Goal: Find specific page/section: Find specific page/section

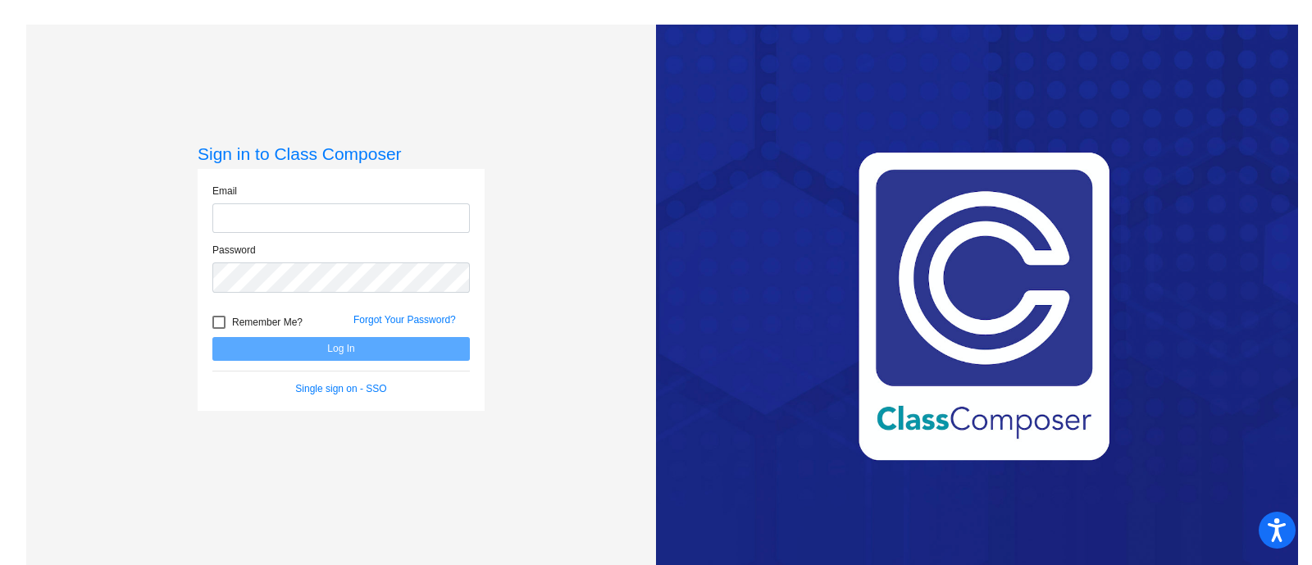
click at [283, 211] on input "email" at bounding box center [340, 218] width 257 height 30
type input "[PERSON_NAME][EMAIL_ADDRESS][PERSON_NAME][DOMAIN_NAME]"
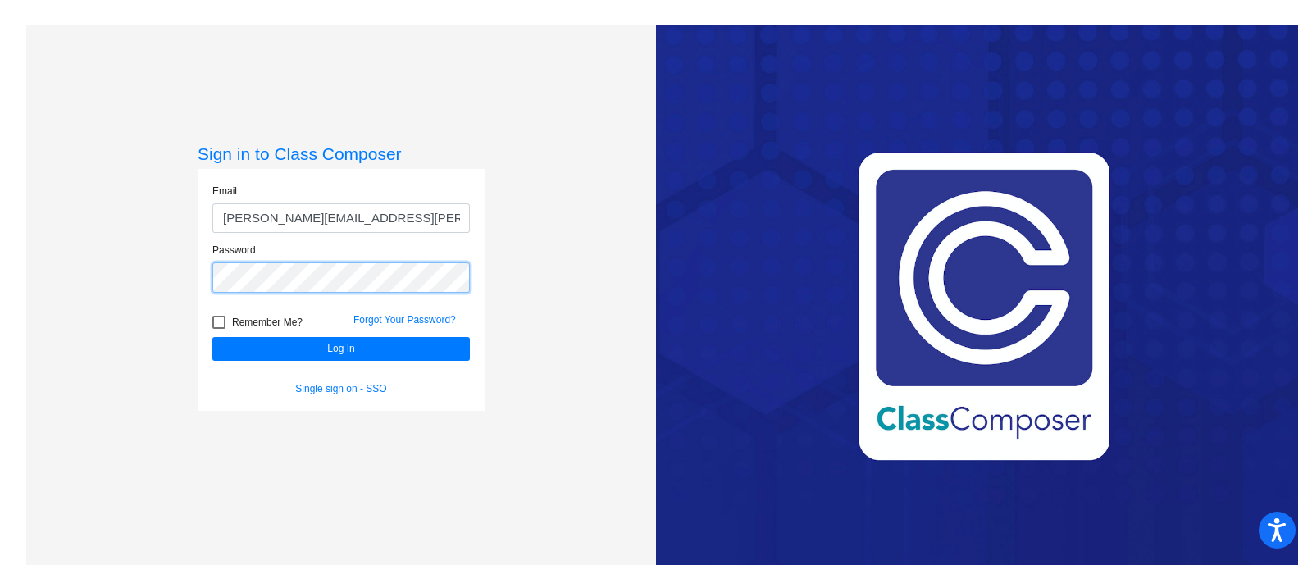
click at [212, 337] on button "Log In" at bounding box center [340, 349] width 257 height 24
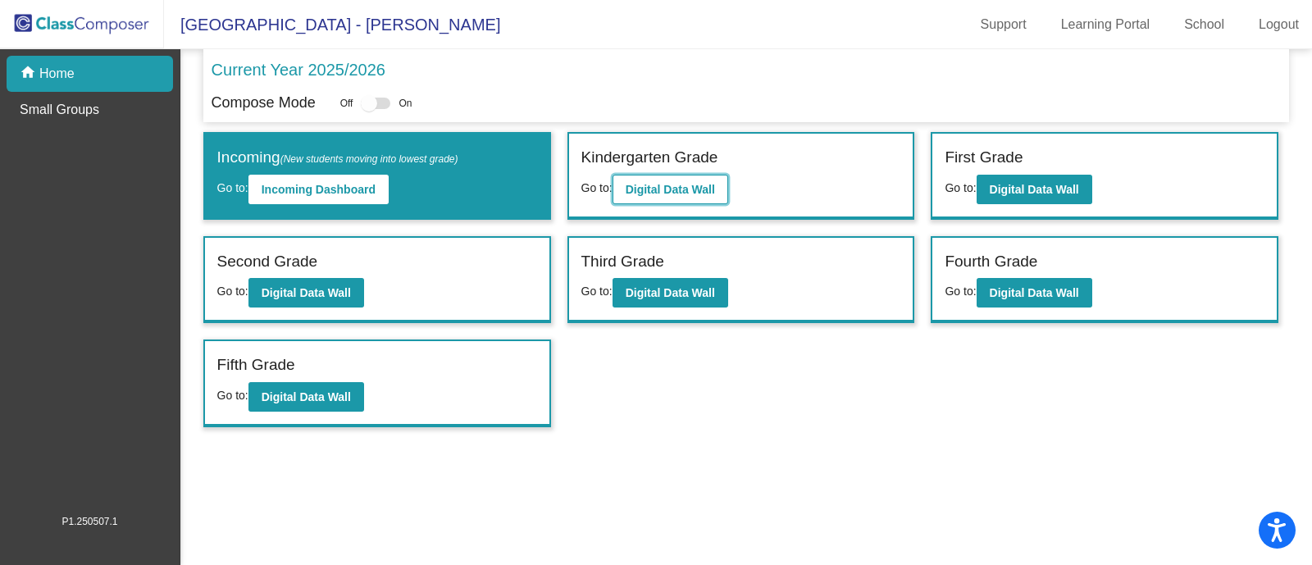
click at [657, 199] on button "Digital Data Wall" at bounding box center [671, 190] width 116 height 30
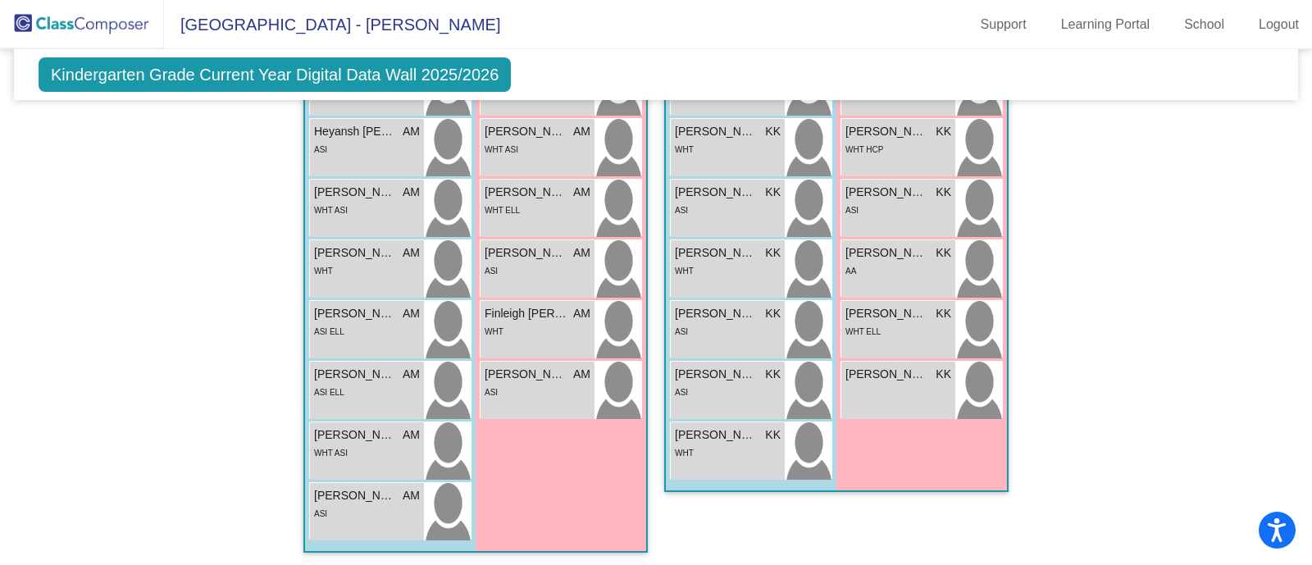
scroll to position [1533, 0]
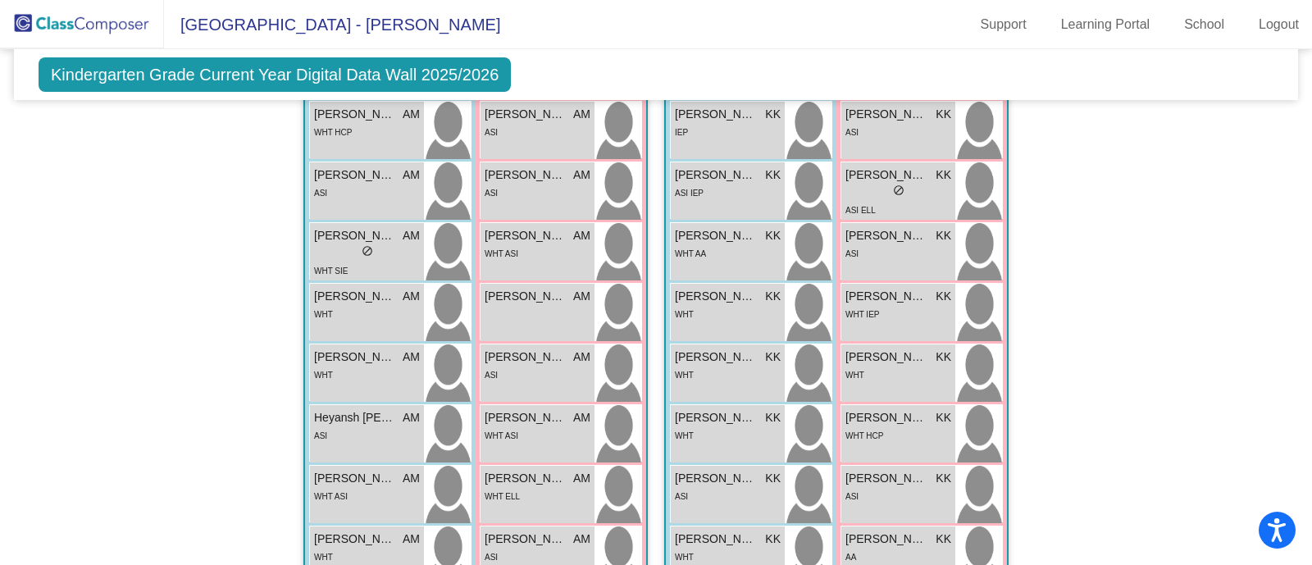
scroll to position [1205, 0]
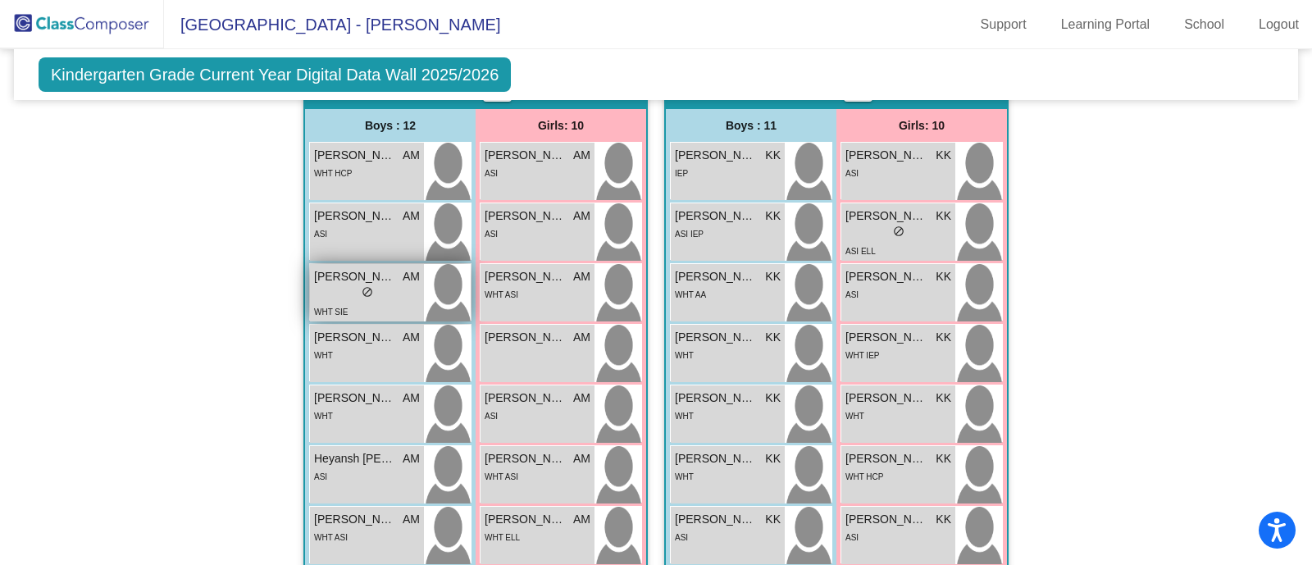
click at [381, 292] on div "lock do_not_disturb_alt" at bounding box center [367, 293] width 106 height 17
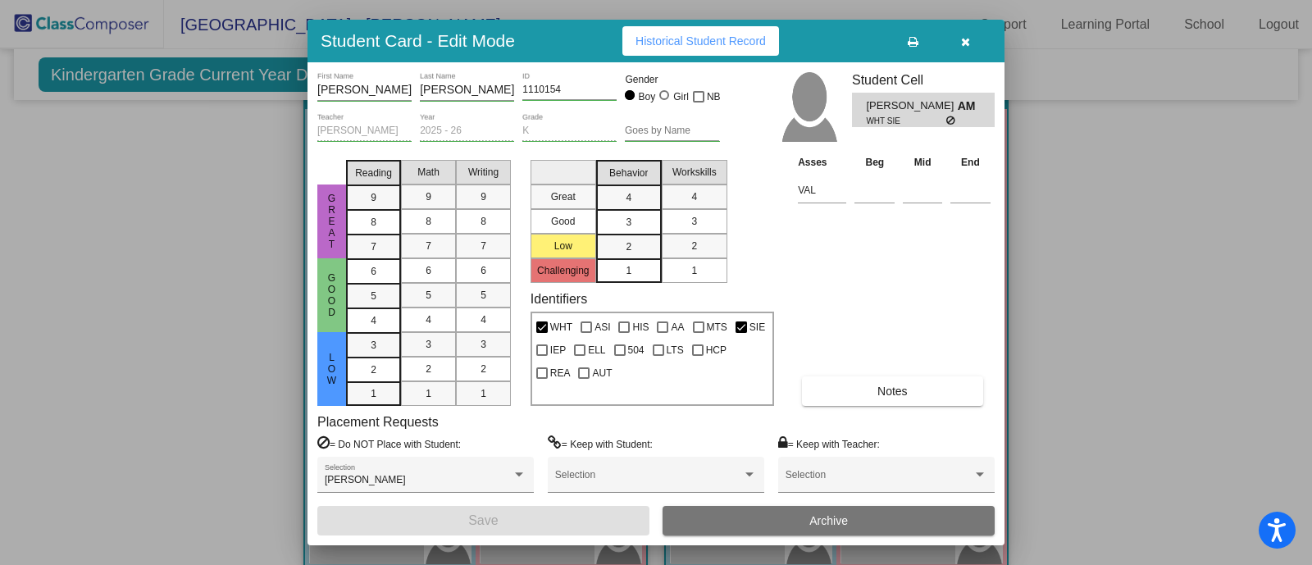
click at [968, 38] on icon "button" at bounding box center [965, 41] width 9 height 11
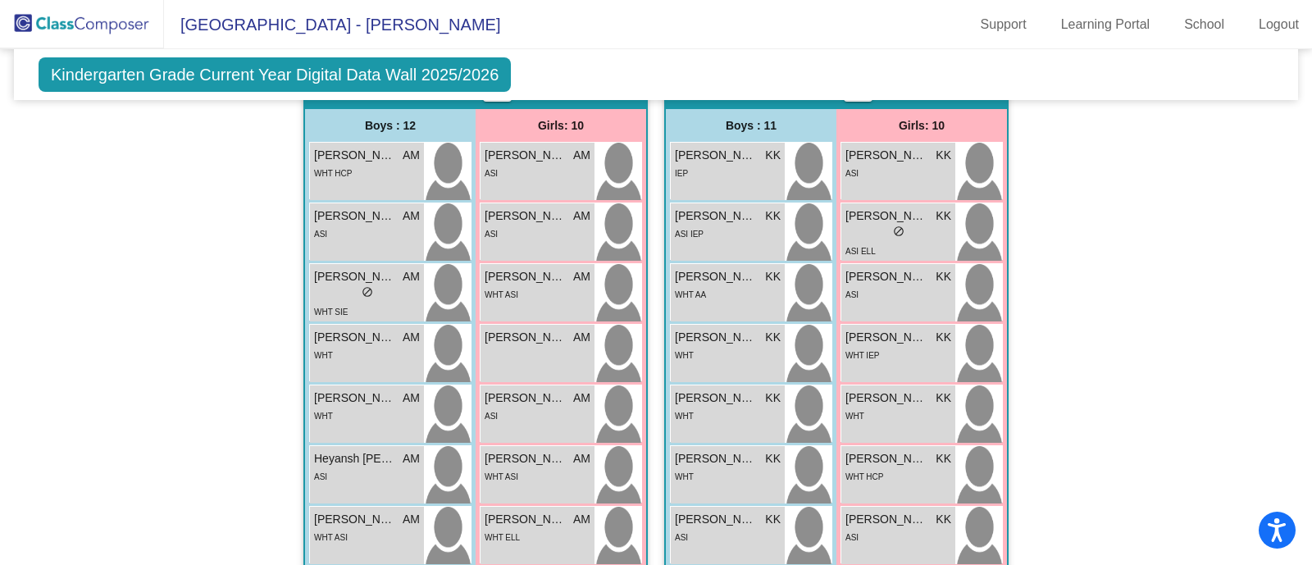
click at [1155, 189] on div "Hallway - Hallway Class picture_as_pdf Add Student First Name Last Name Student…" at bounding box center [656, 68] width 1260 height 1656
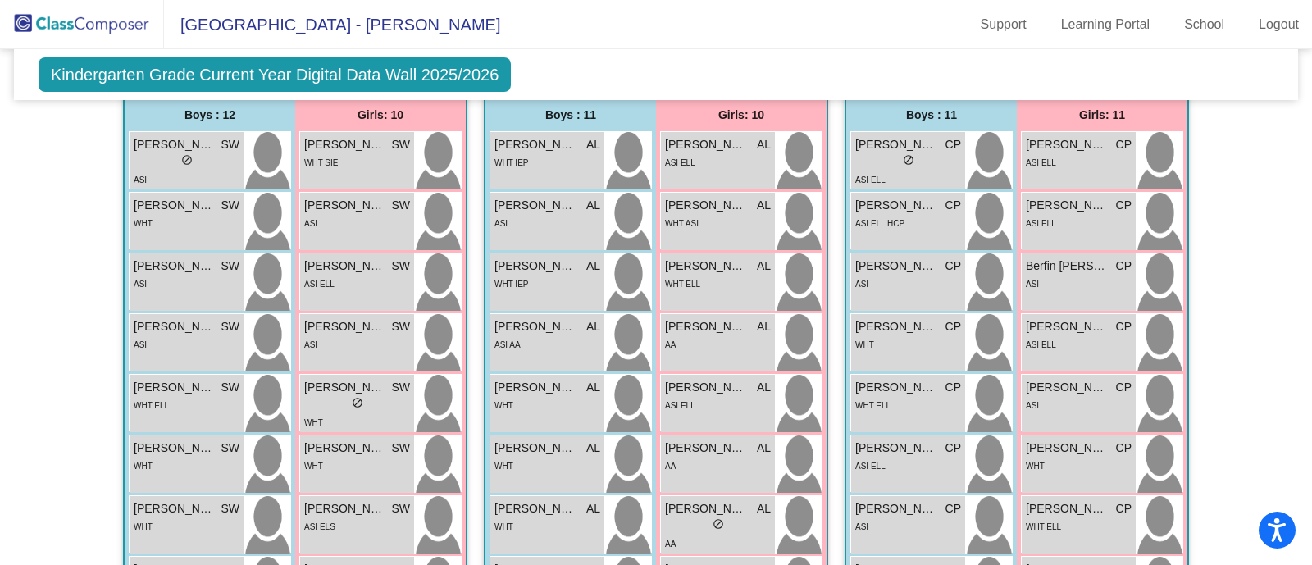
scroll to position [385, 0]
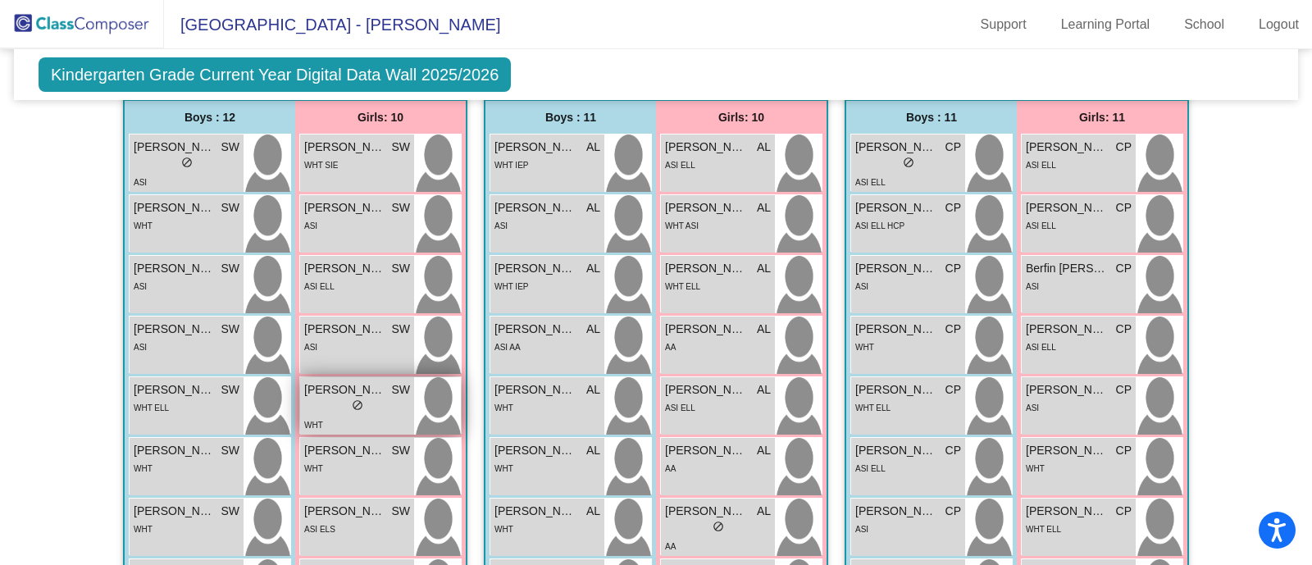
click at [366, 391] on span "[PERSON_NAME]" at bounding box center [345, 389] width 82 height 17
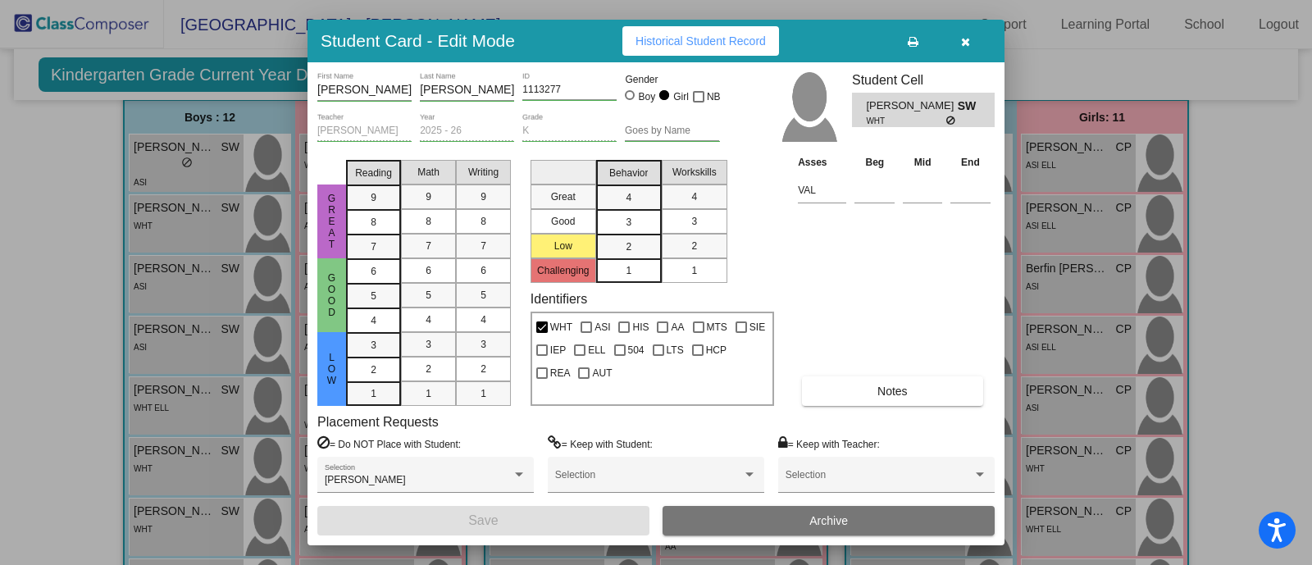
click at [1251, 191] on div at bounding box center [656, 282] width 1312 height 565
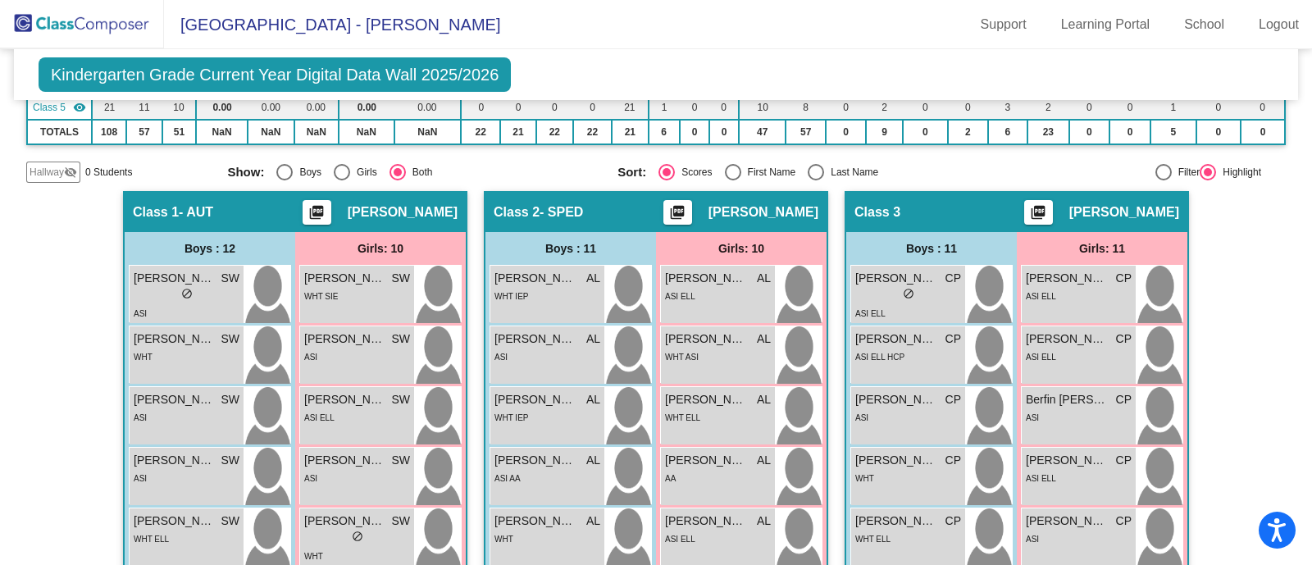
scroll to position [255, 0]
click at [209, 308] on div "ASI" at bounding box center [187, 311] width 106 height 17
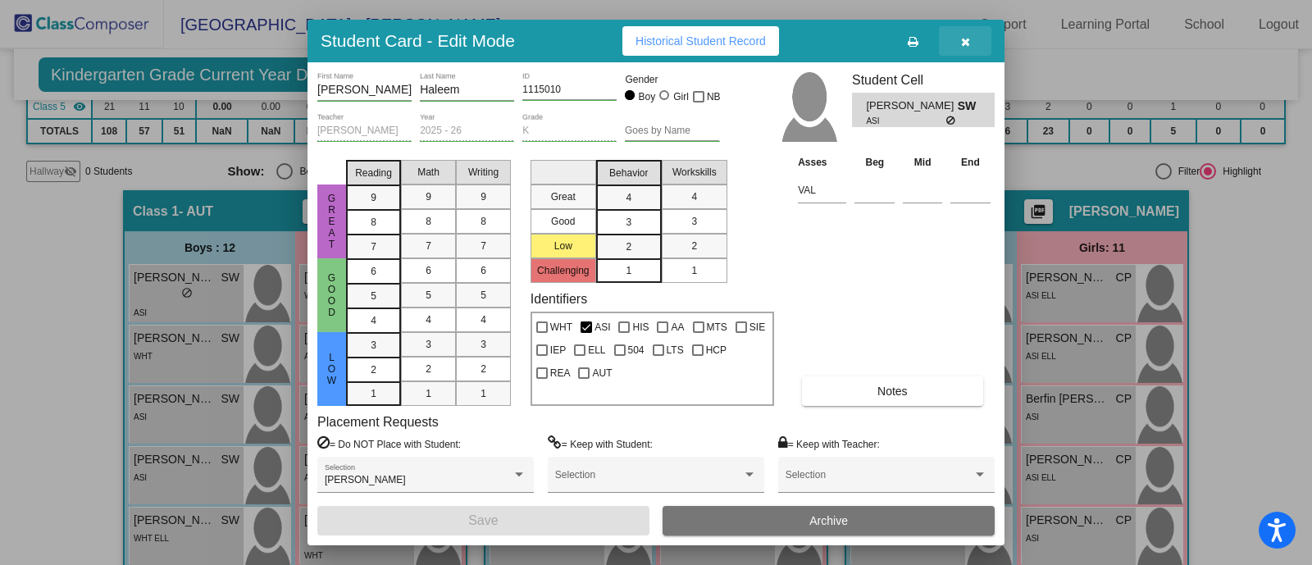
click at [968, 38] on icon "button" at bounding box center [965, 41] width 9 height 11
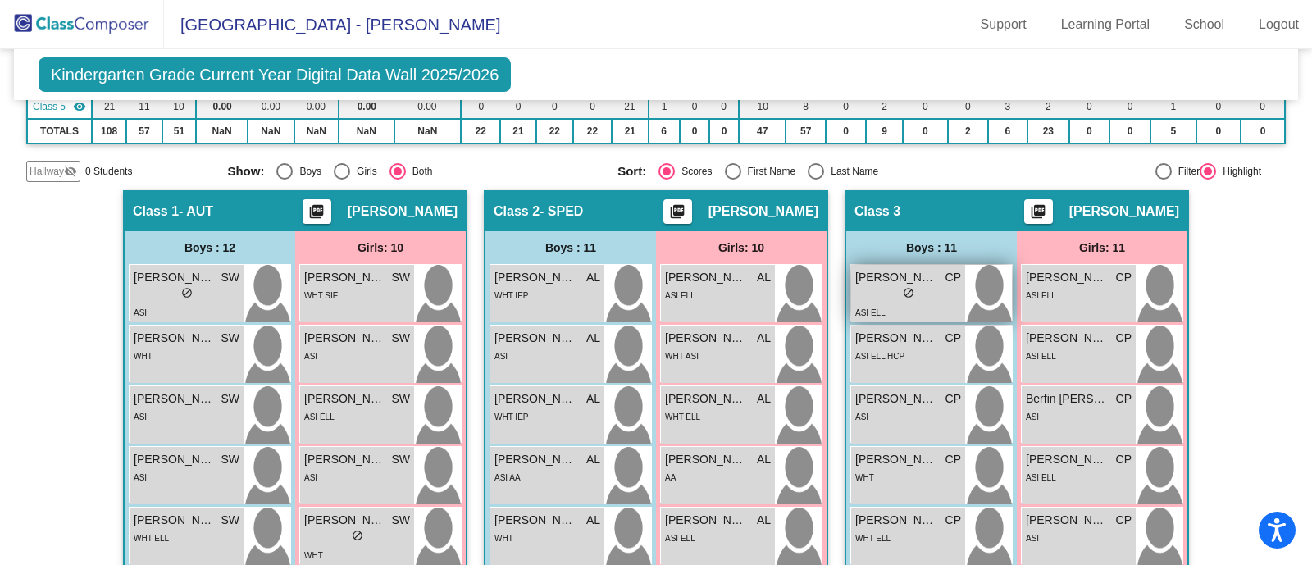
click at [865, 299] on div "lock do_not_disturb_alt" at bounding box center [908, 294] width 106 height 17
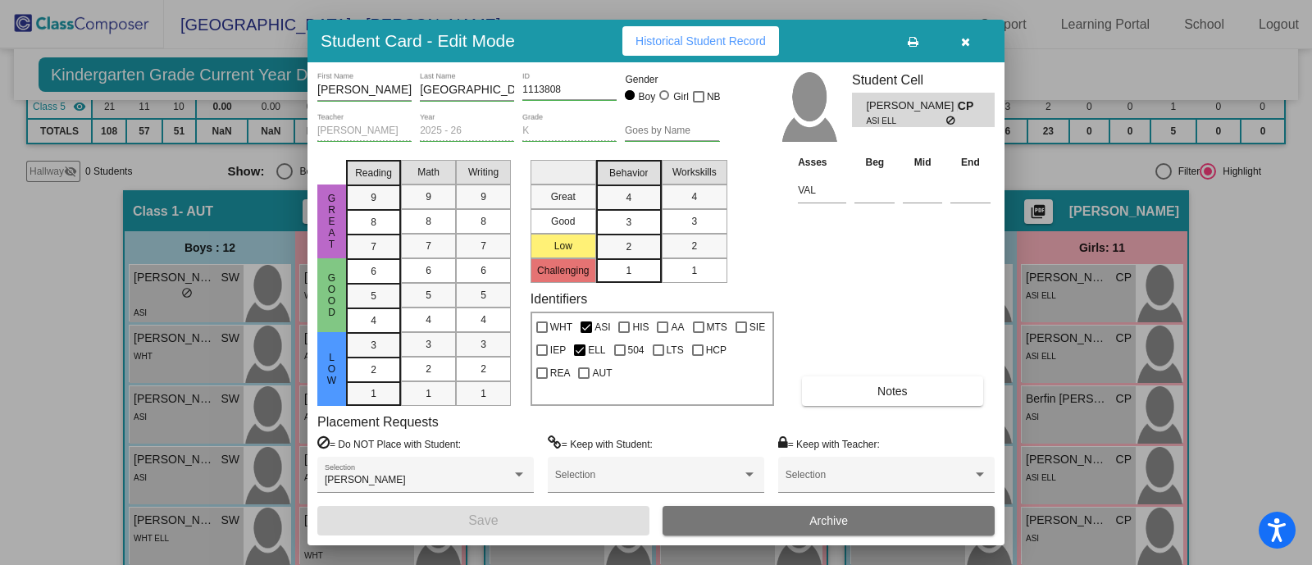
click at [1268, 264] on div at bounding box center [656, 282] width 1312 height 565
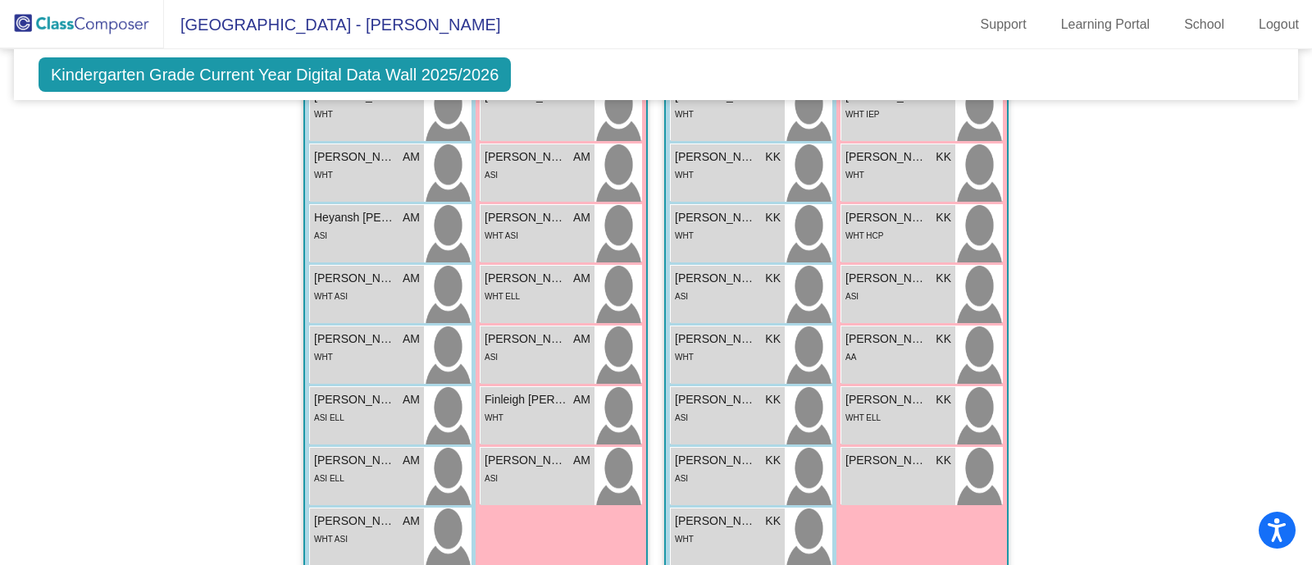
scroll to position [1450, 0]
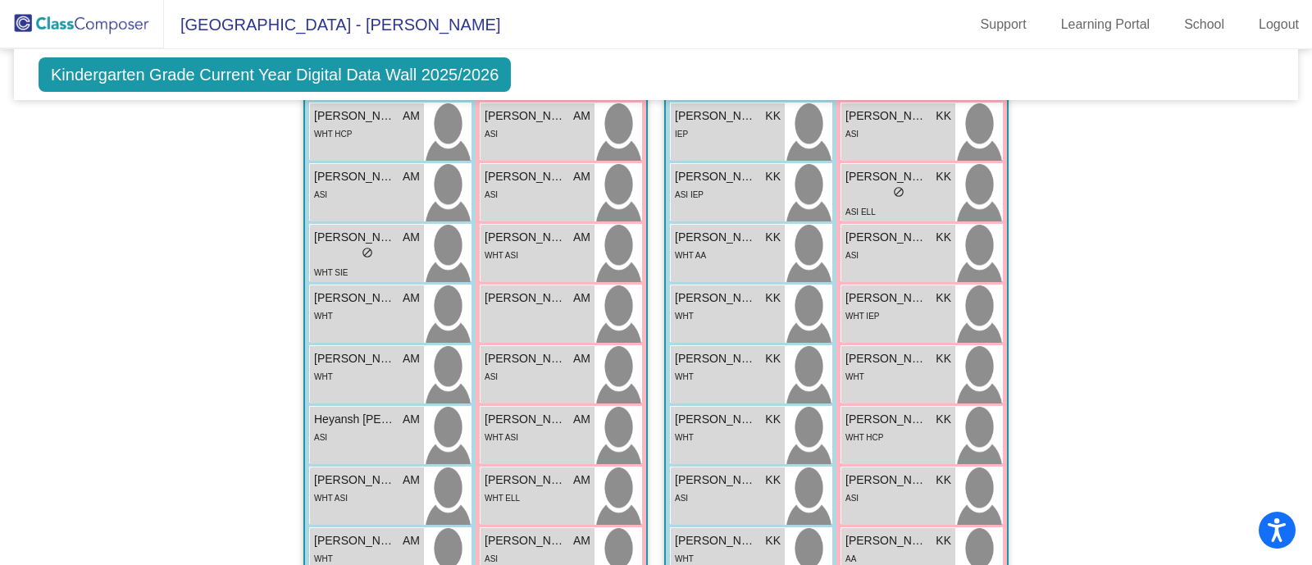
scroll to position [1204, 0]
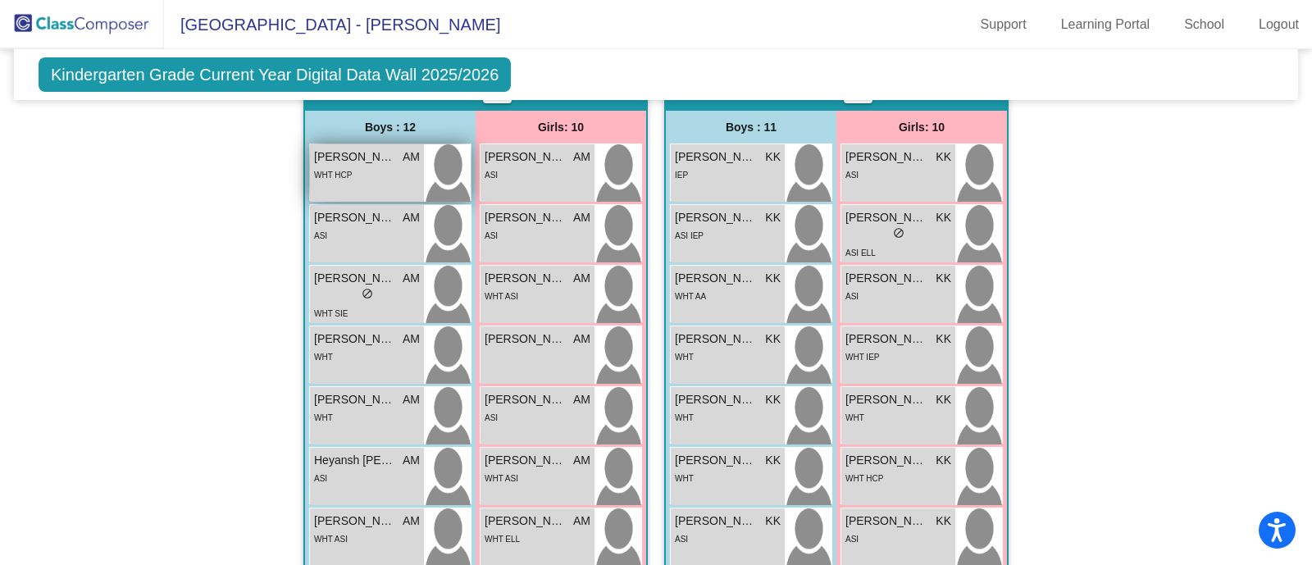
click at [382, 162] on span "[PERSON_NAME]" at bounding box center [355, 156] width 82 height 17
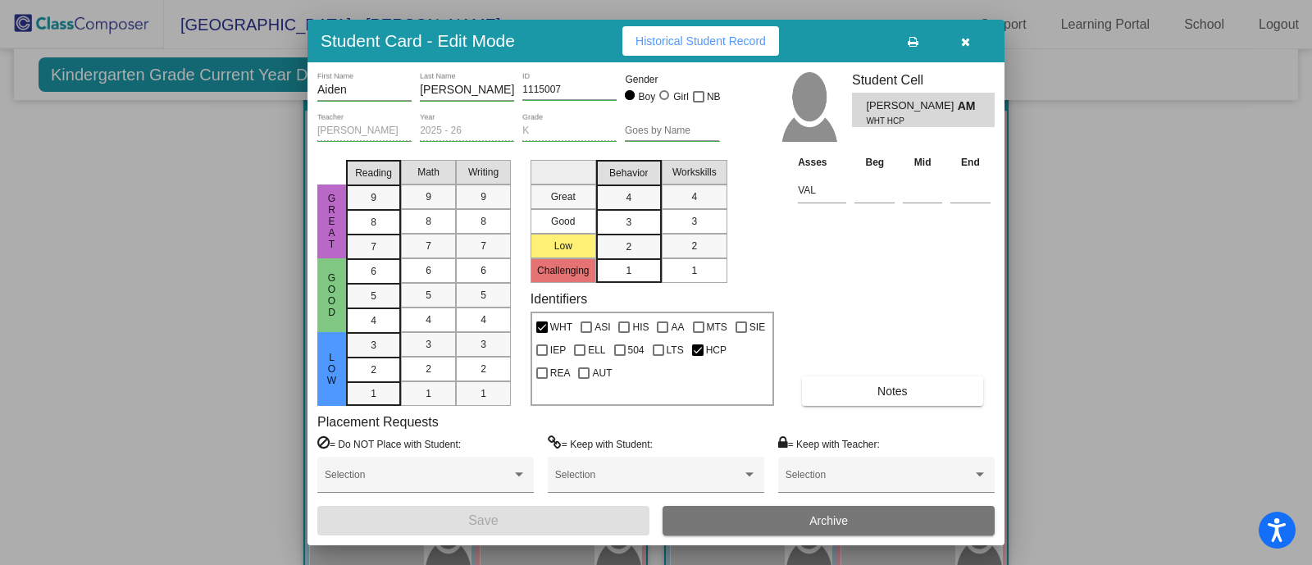
click at [189, 248] on div at bounding box center [656, 282] width 1312 height 565
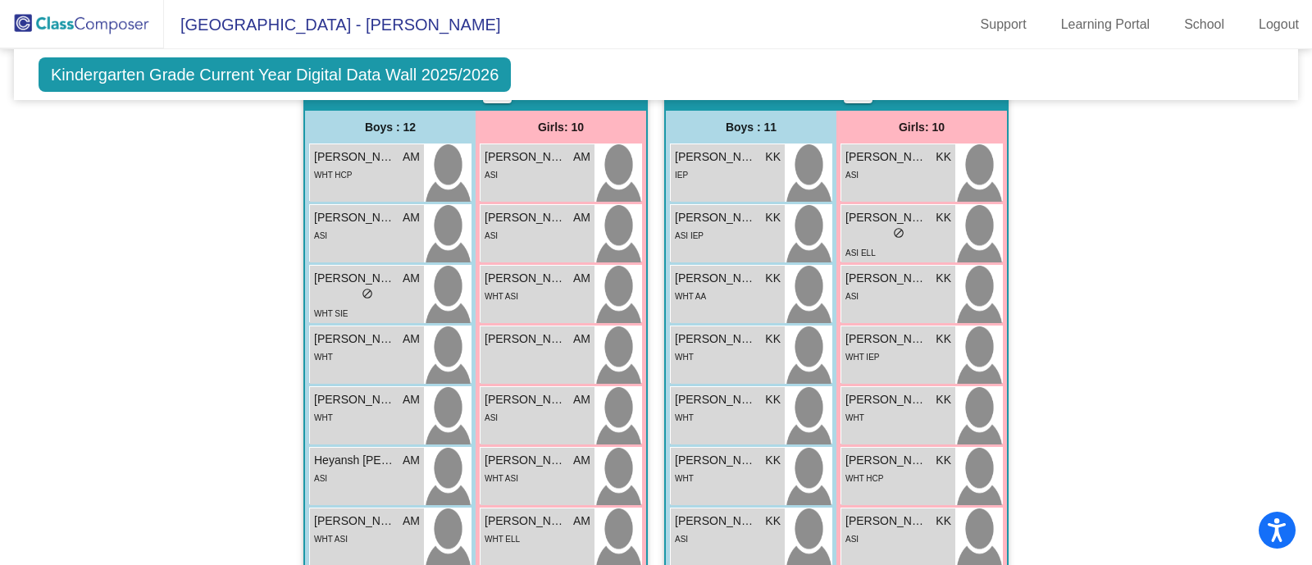
click at [1205, 276] on div "Hallway - Hallway Class picture_as_pdf Add Student First Name Last Name Student…" at bounding box center [656, 69] width 1260 height 1656
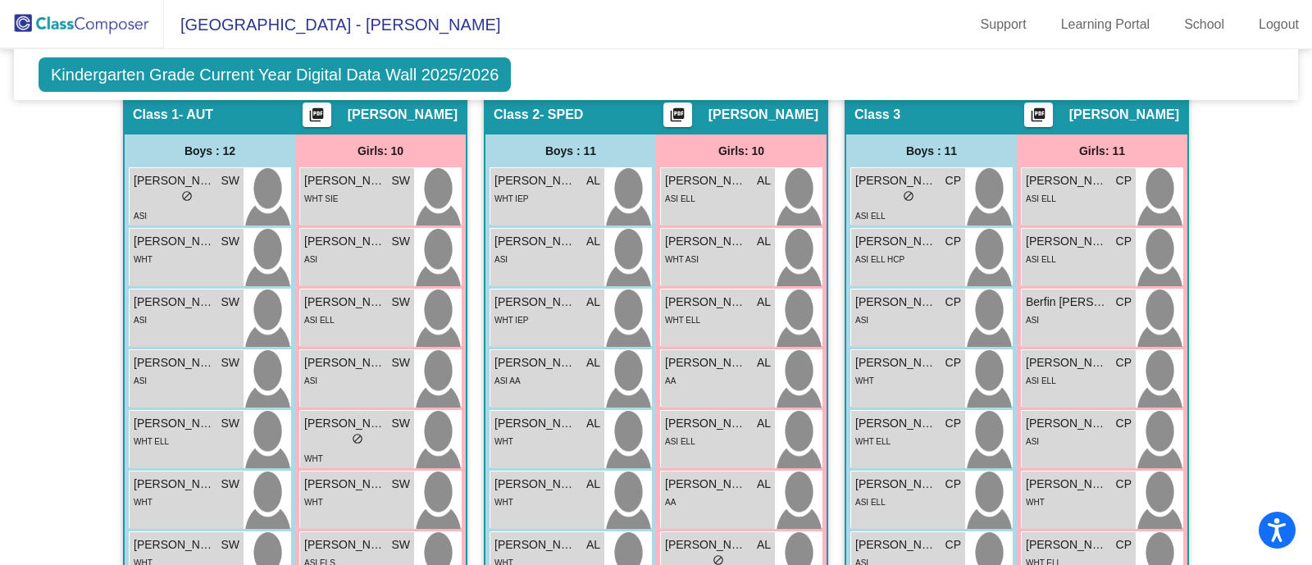
scroll to position [425, 0]
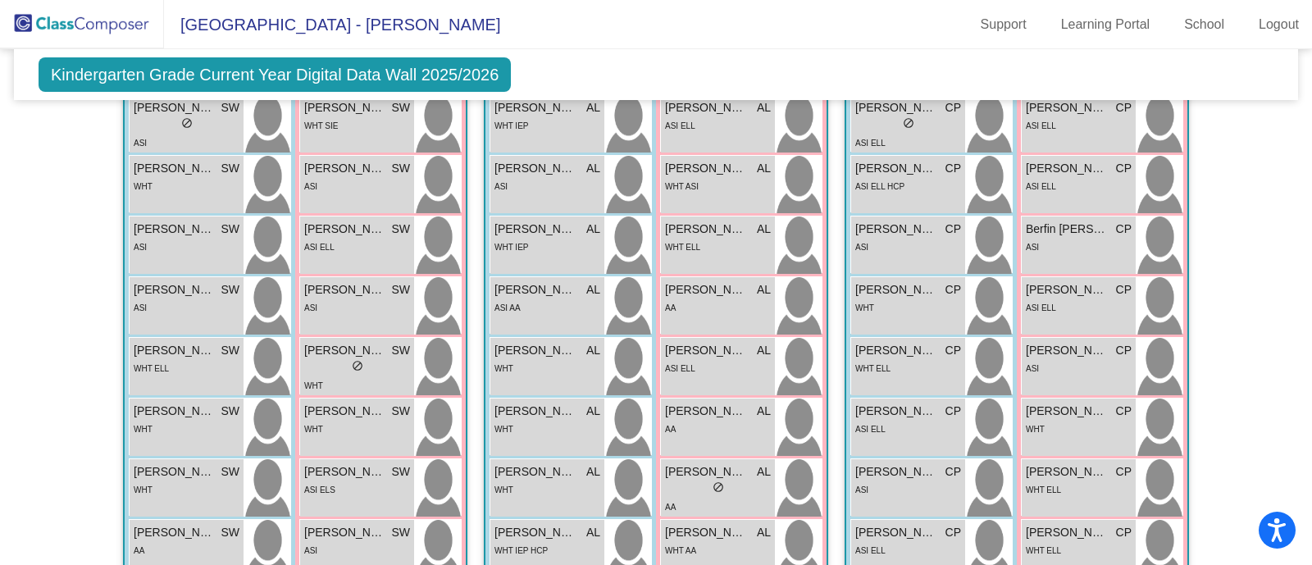
drag, startPoint x: 1296, startPoint y: 244, endPoint x: 1296, endPoint y: 257, distance: 12.3
click at [1296, 257] on mat-sidenav-content "Kindergarten Grade Current Year Digital Data Wall 2025/2026 Add, Move, or Retai…" at bounding box center [656, 307] width 1312 height 516
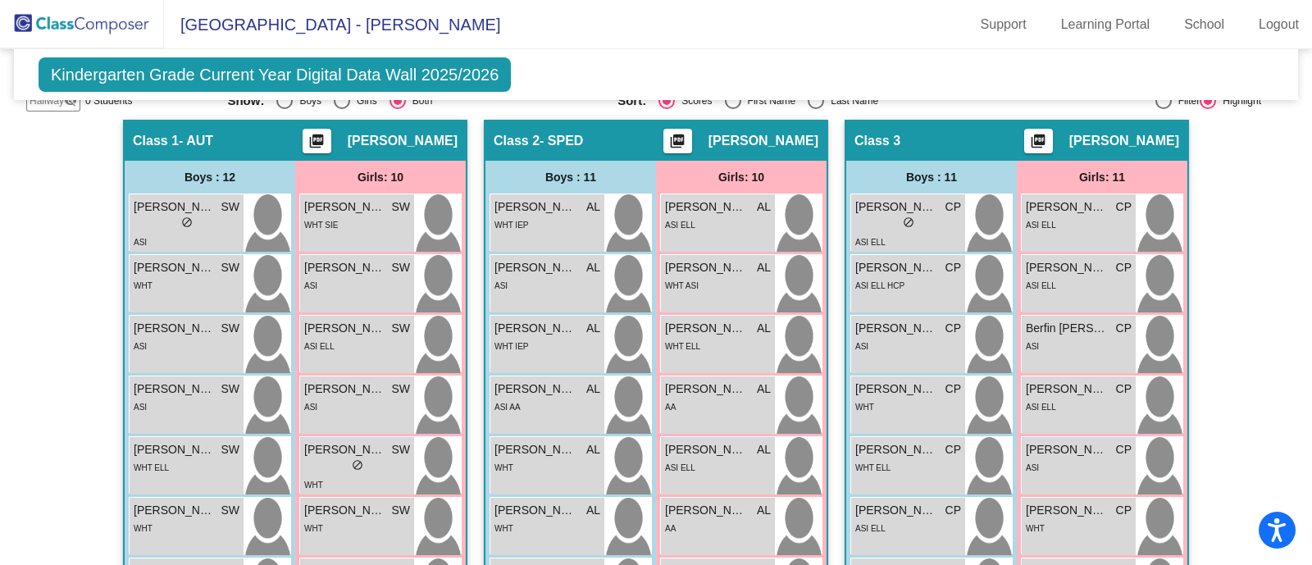
scroll to position [328, 0]
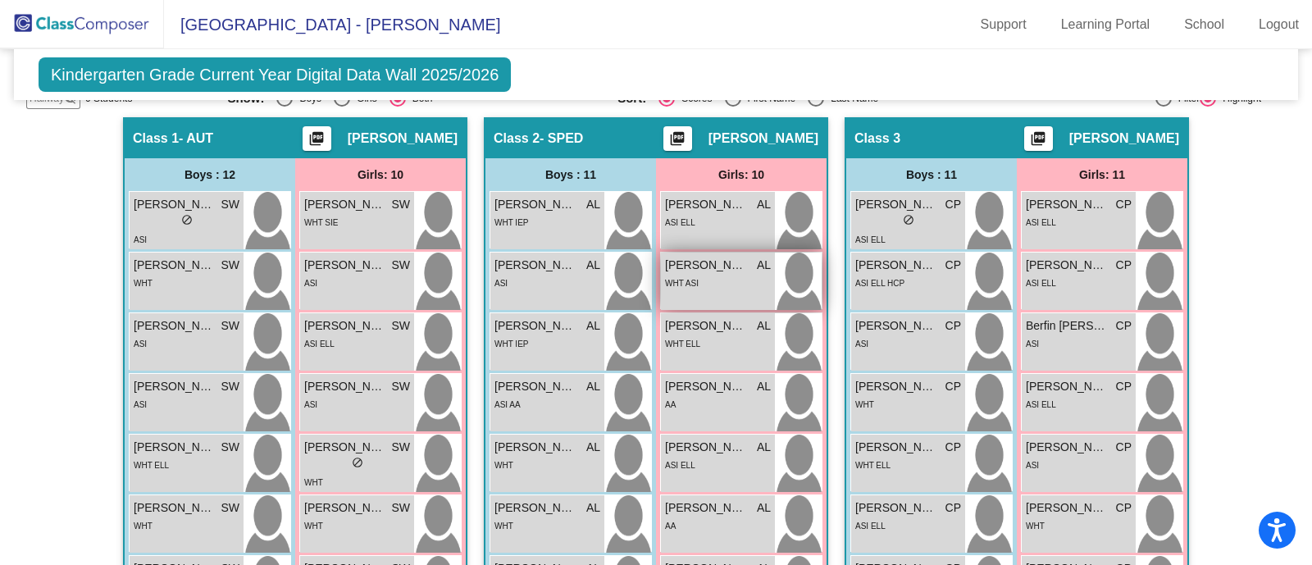
click at [730, 257] on span "[PERSON_NAME]" at bounding box center [706, 265] width 82 height 17
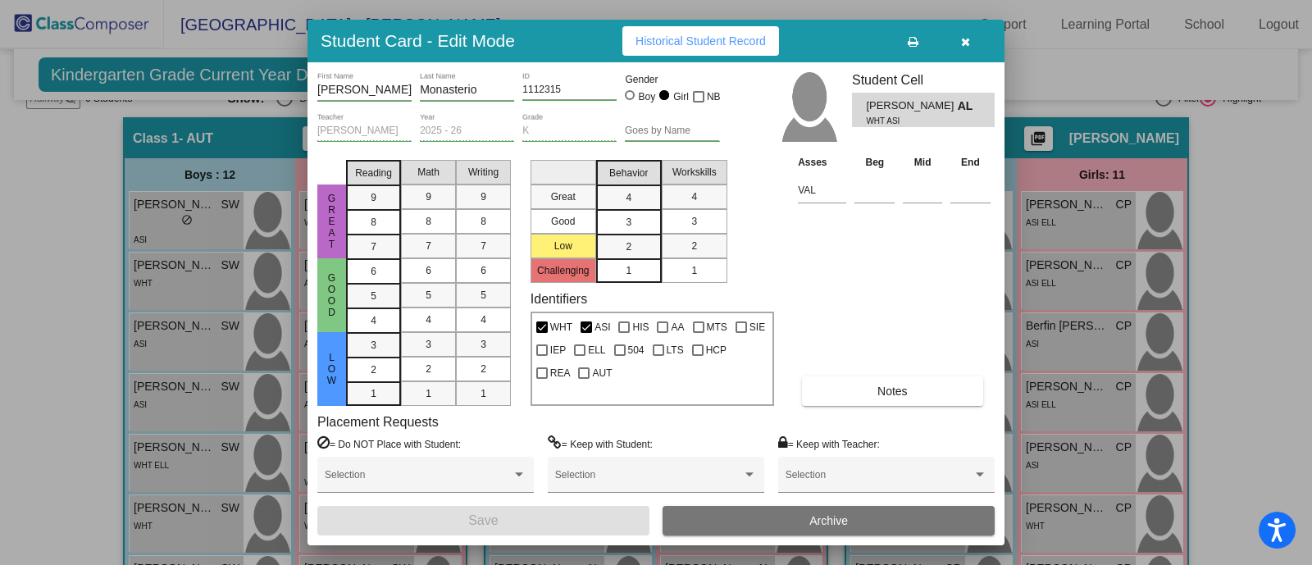
click at [972, 50] on button "button" at bounding box center [965, 41] width 52 height 30
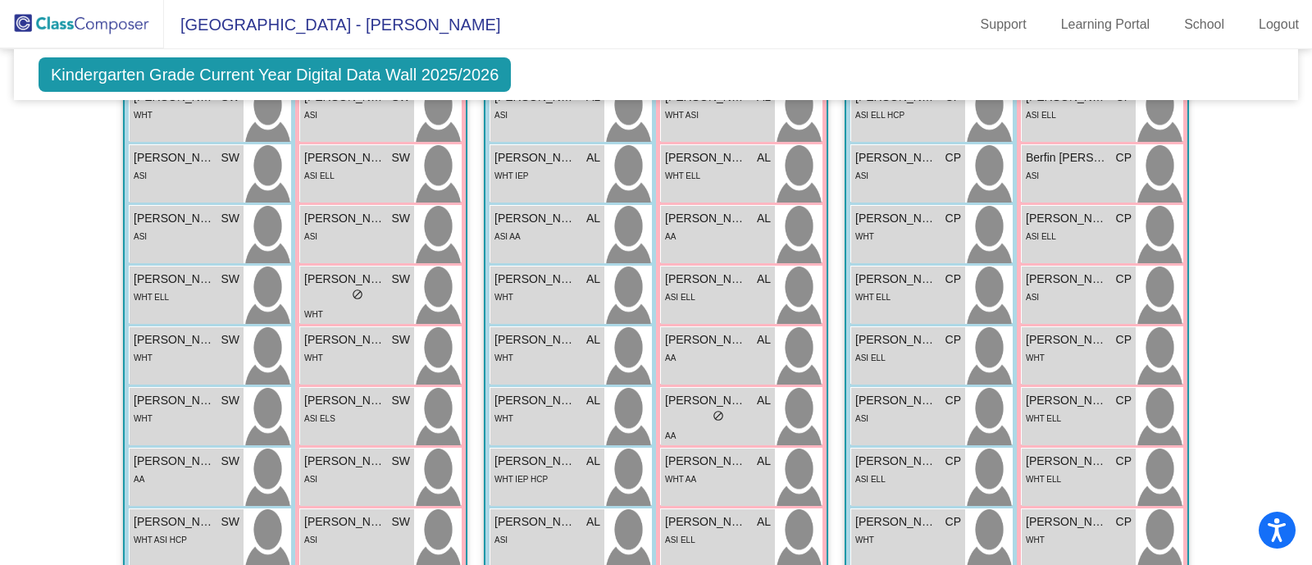
scroll to position [499, 0]
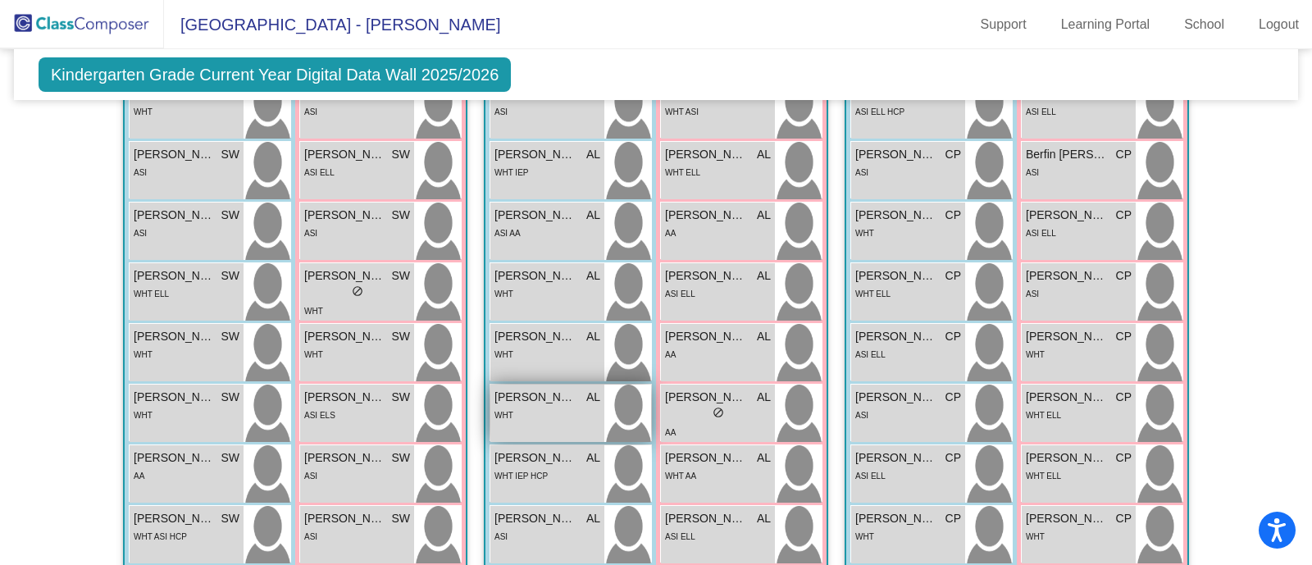
click at [560, 393] on span "[PERSON_NAME]" at bounding box center [535, 397] width 82 height 17
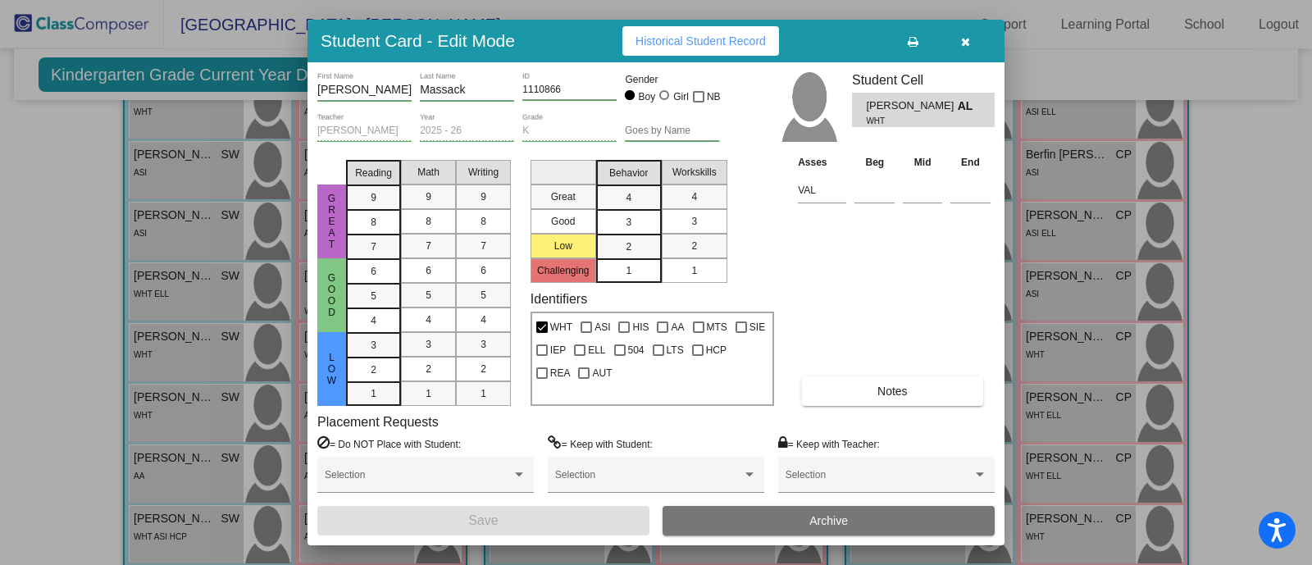
click at [1238, 129] on div at bounding box center [656, 282] width 1312 height 565
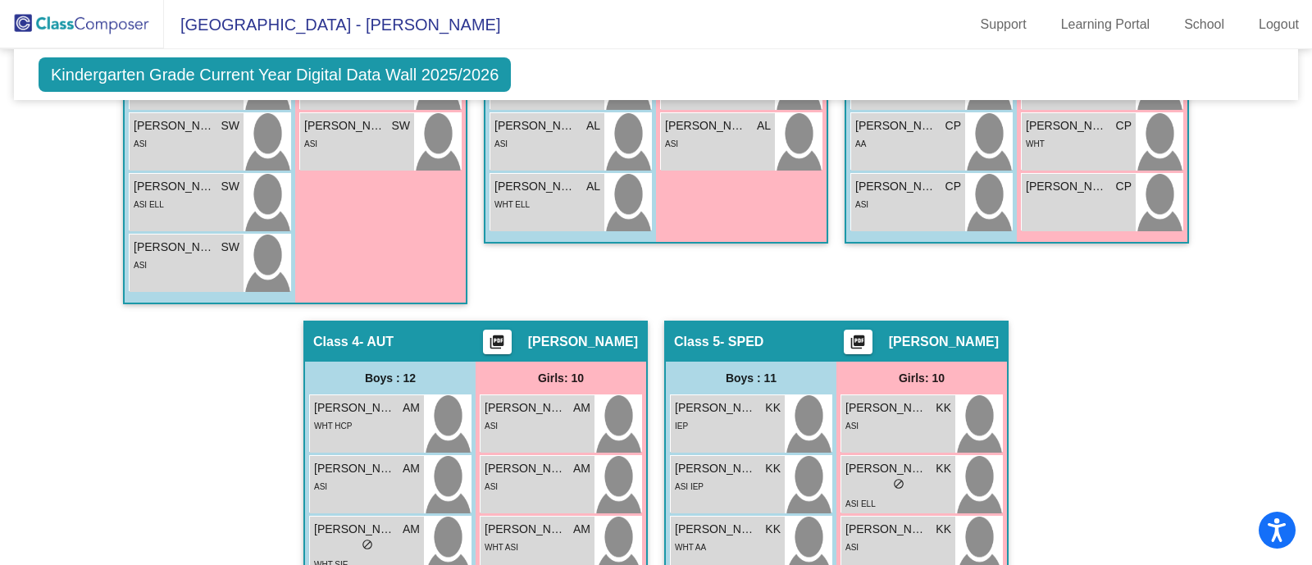
scroll to position [0, 0]
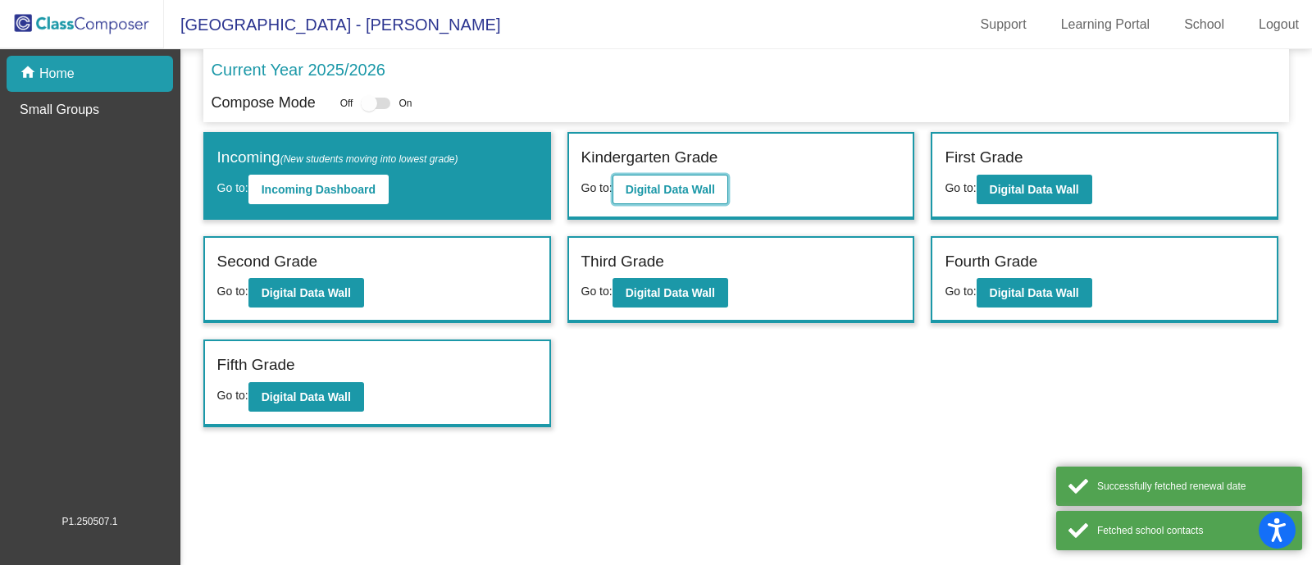
click at [683, 191] on b "Digital Data Wall" at bounding box center [670, 189] width 89 height 13
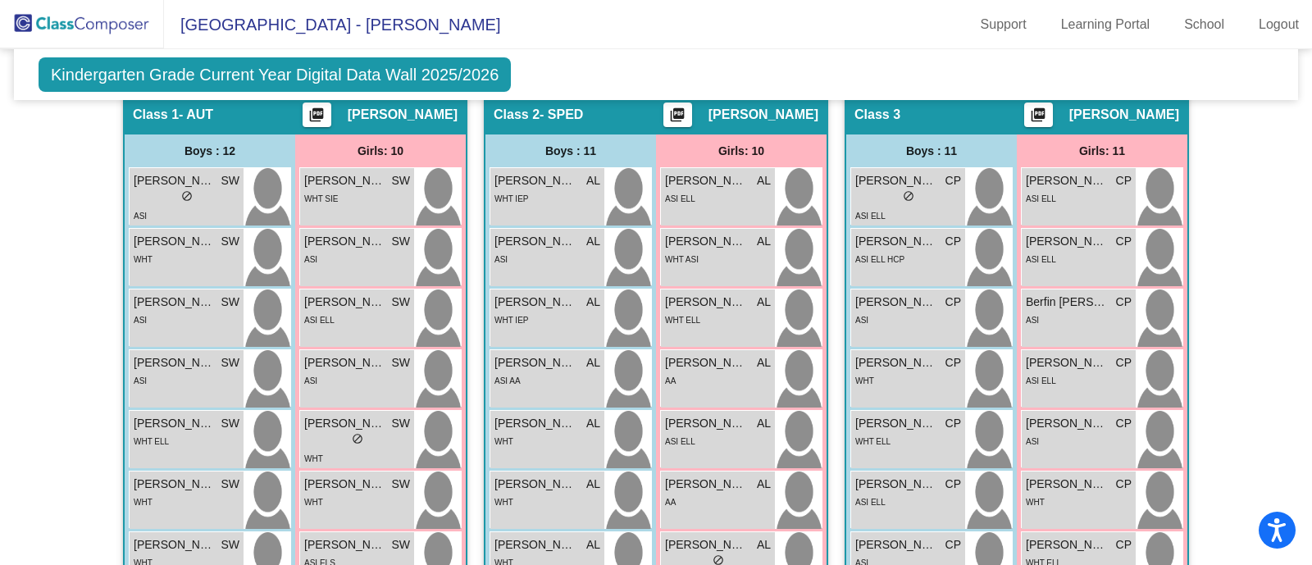
scroll to position [428, 0]
